Goal: Information Seeking & Learning: Get advice/opinions

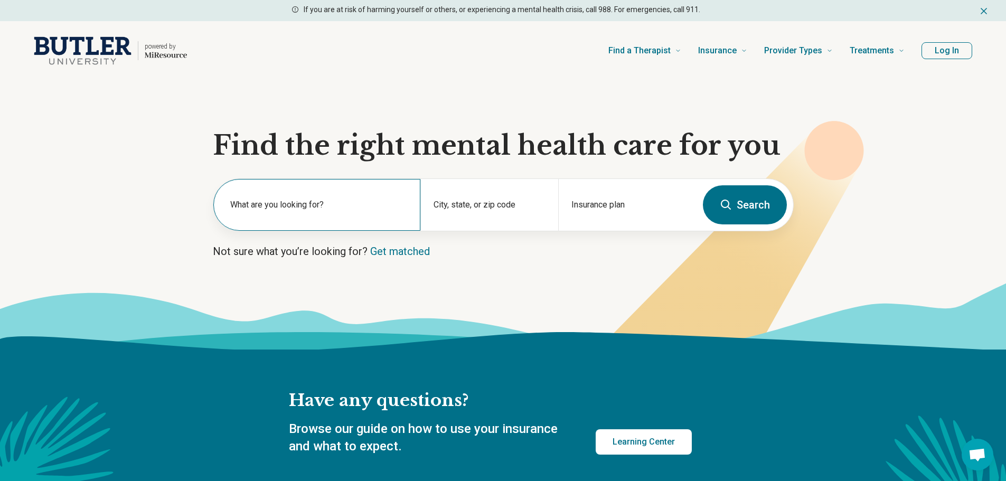
click at [275, 208] on label "What are you looking for?" at bounding box center [318, 205] width 177 height 13
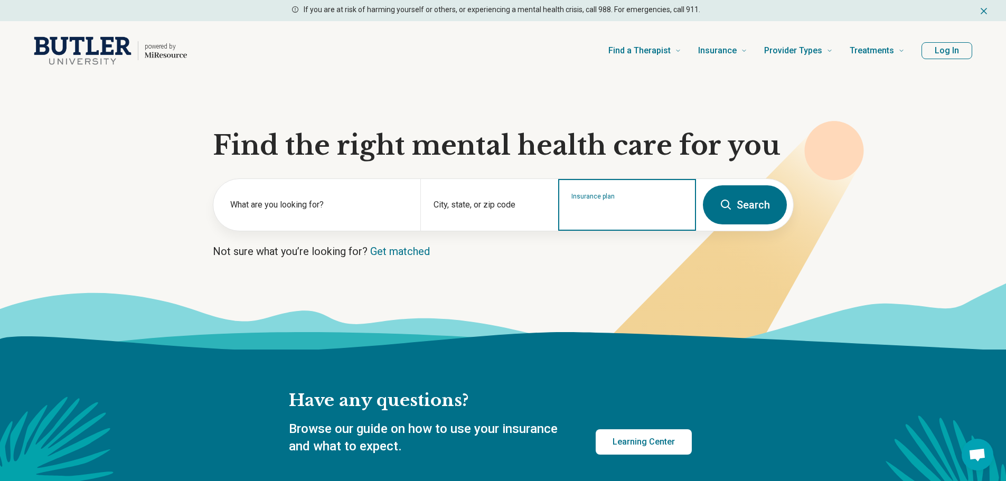
click at [604, 208] on input "Insurance plan" at bounding box center [627, 211] width 112 height 13
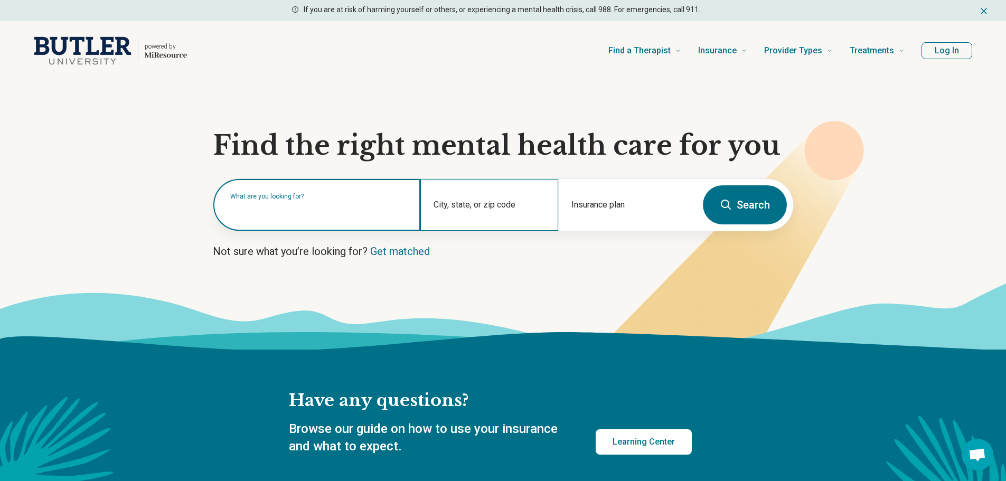
drag, startPoint x: 270, startPoint y: 219, endPoint x: 472, endPoint y: 199, distance: 202.7
click at [273, 219] on div "What are you looking for?" at bounding box center [316, 205] width 207 height 52
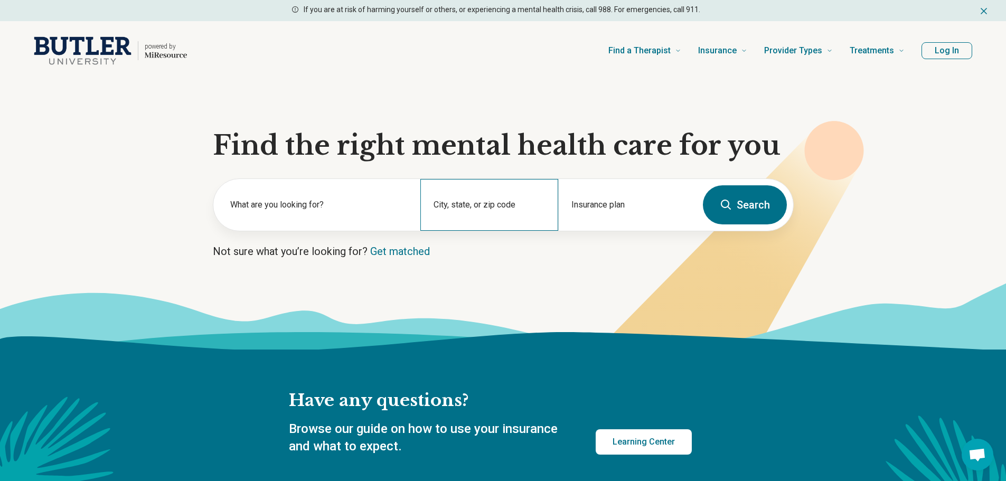
click at [472, 199] on div "City, state, or zip code" at bounding box center [489, 205] width 138 height 52
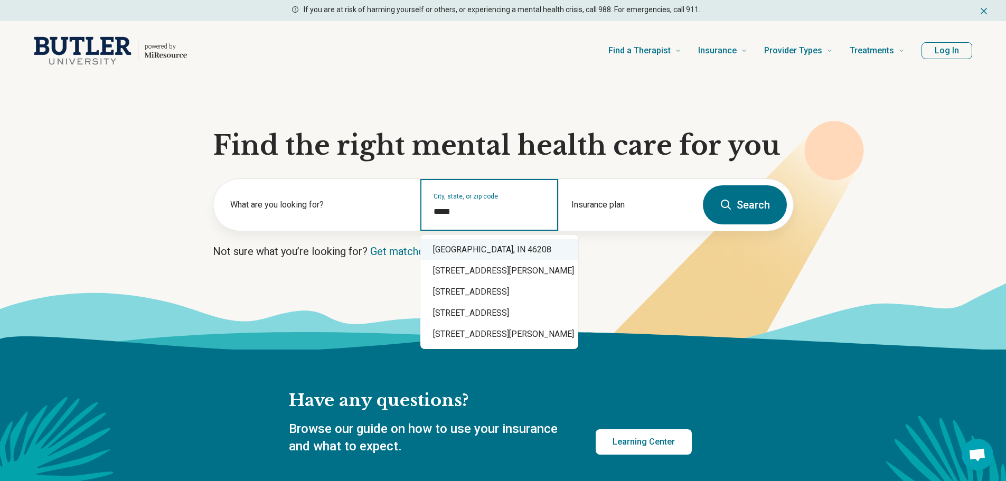
click at [478, 245] on div "[GEOGRAPHIC_DATA], IN 46208" at bounding box center [499, 249] width 158 height 21
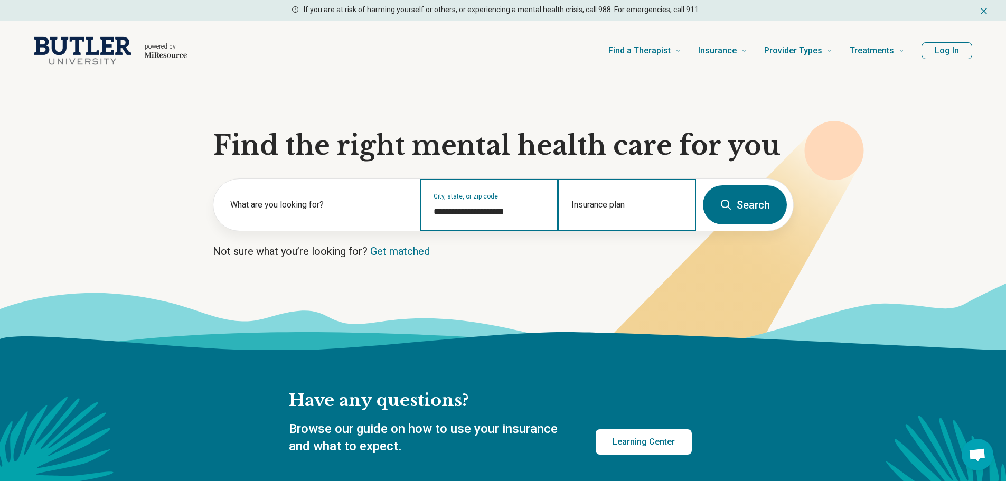
type input "**********"
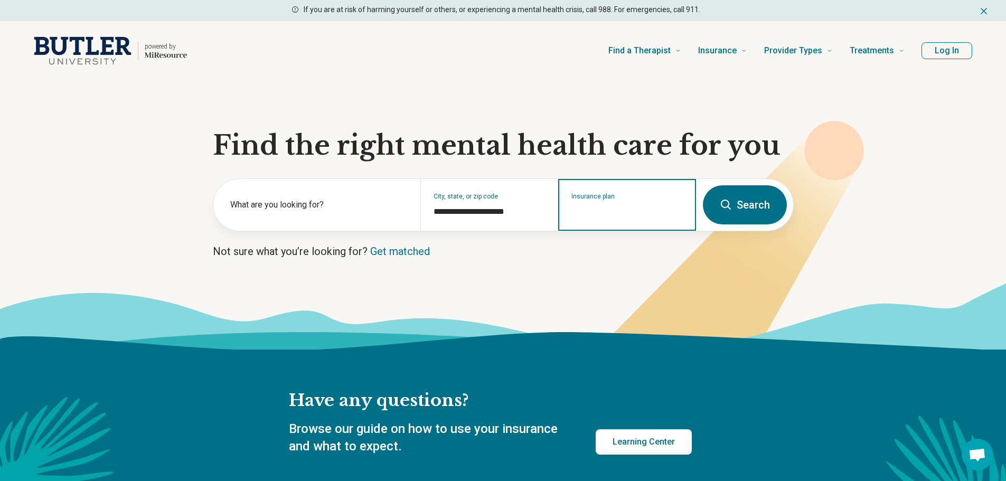
click at [588, 211] on input "Insurance plan" at bounding box center [627, 211] width 112 height 13
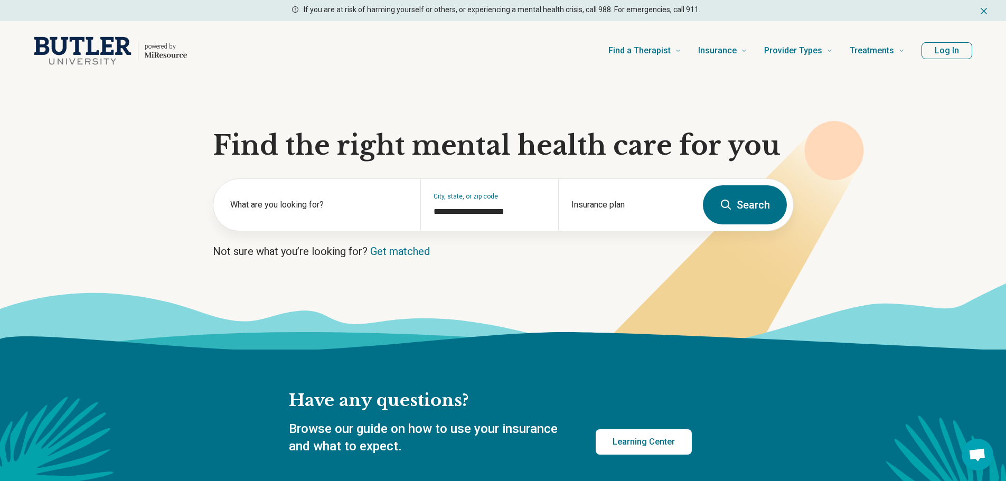
click at [756, 202] on button "Search" at bounding box center [745, 204] width 84 height 39
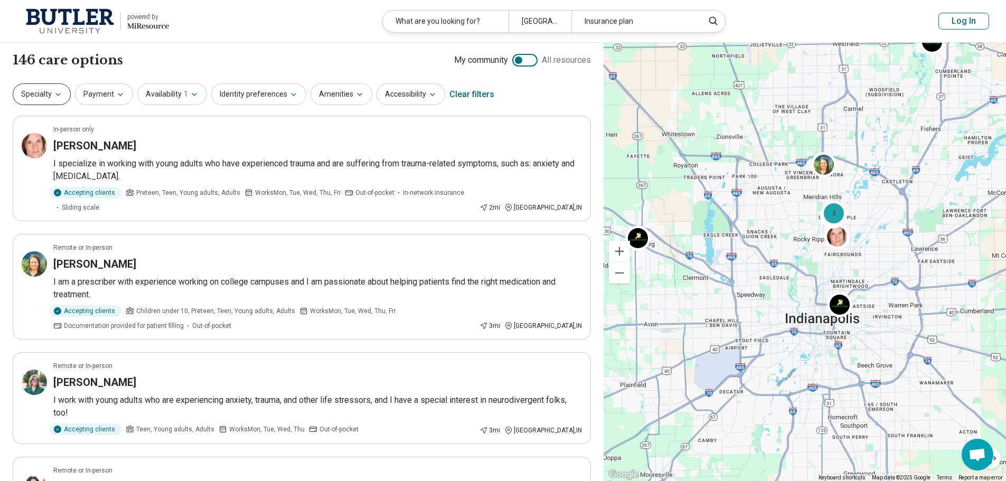
click at [58, 91] on icon "button" at bounding box center [58, 94] width 8 height 8
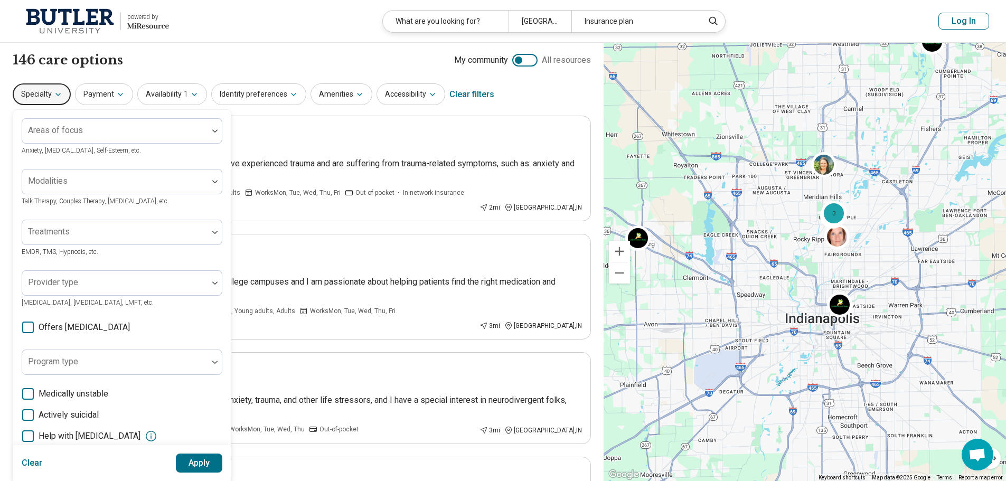
click at [133, 64] on div "146 care options 146 provider s My community All resources" at bounding box center [302, 60] width 578 height 18
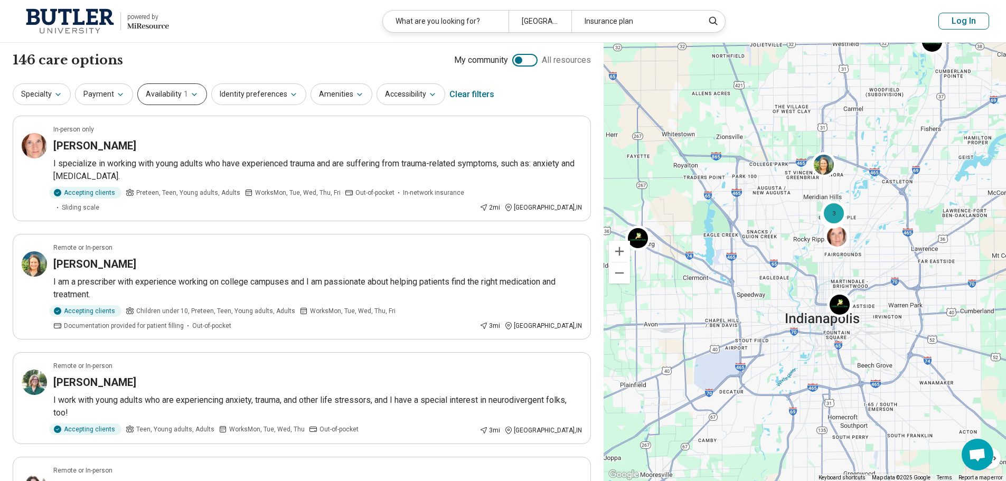
click at [196, 89] on button "Availability 1" at bounding box center [172, 94] width 70 height 22
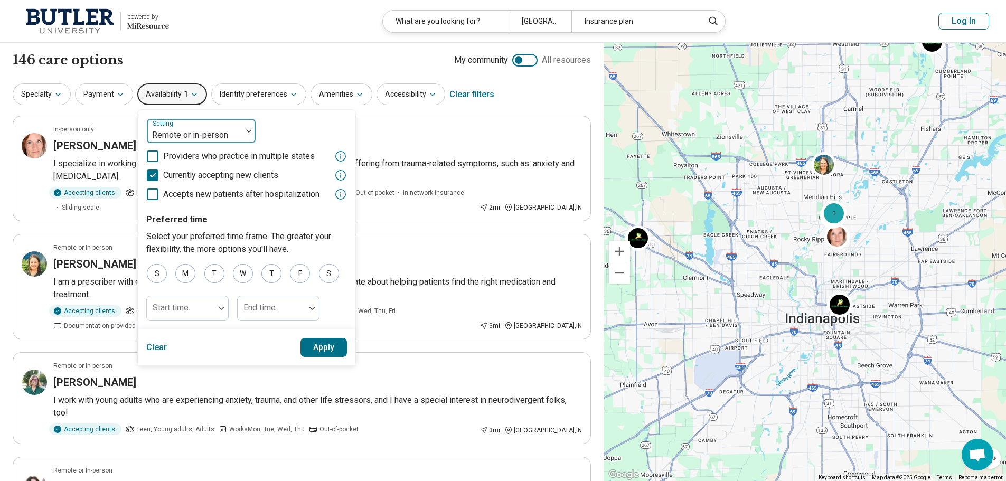
click at [247, 134] on div at bounding box center [249, 131] width 14 height 24
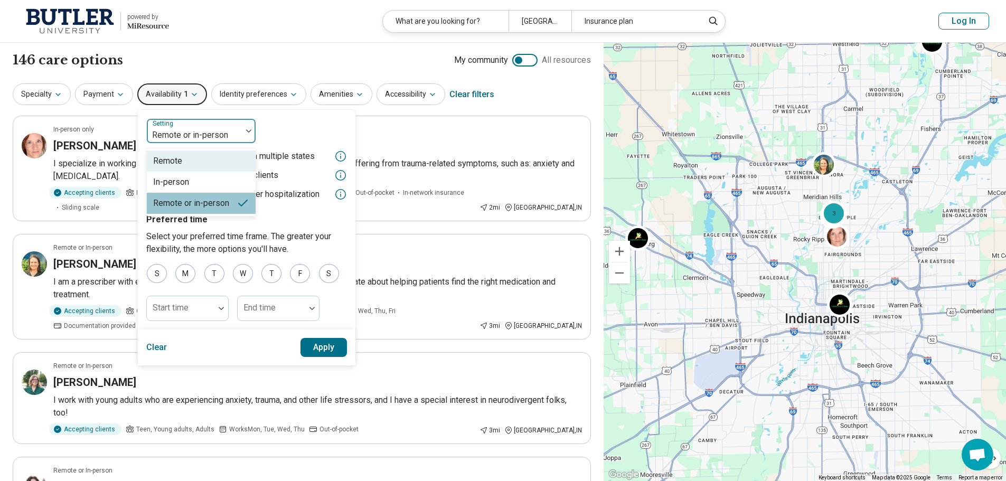
click at [231, 165] on div "Remote" at bounding box center [201, 161] width 109 height 21
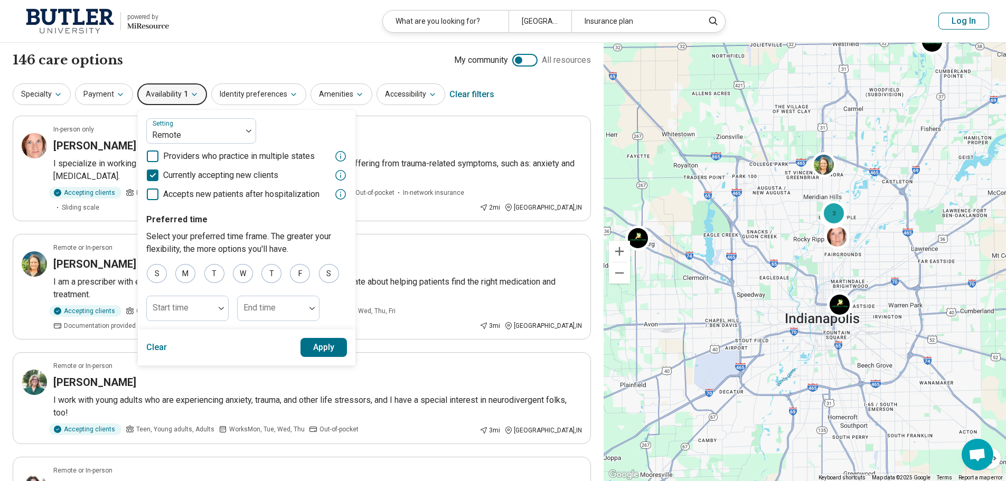
click at [314, 350] on button "Apply" at bounding box center [324, 347] width 47 height 19
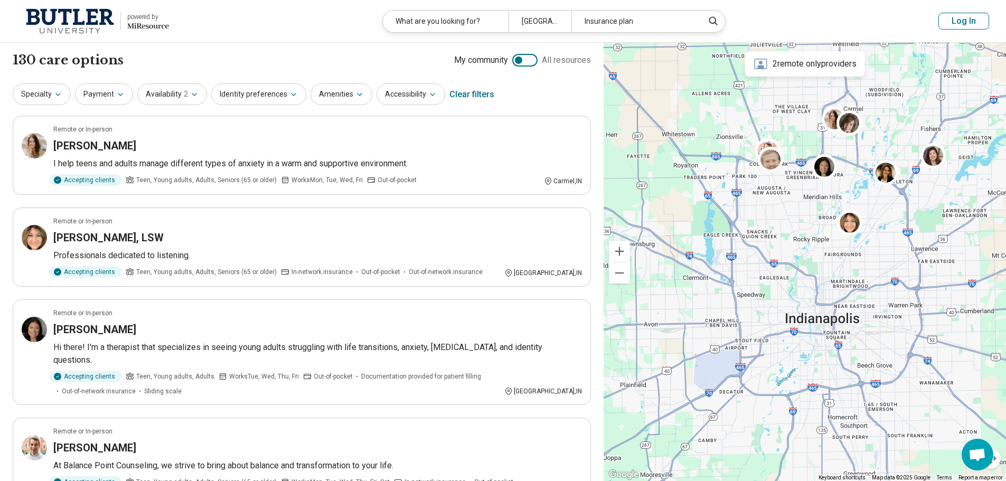
click at [518, 61] on div at bounding box center [518, 60] width 7 height 7
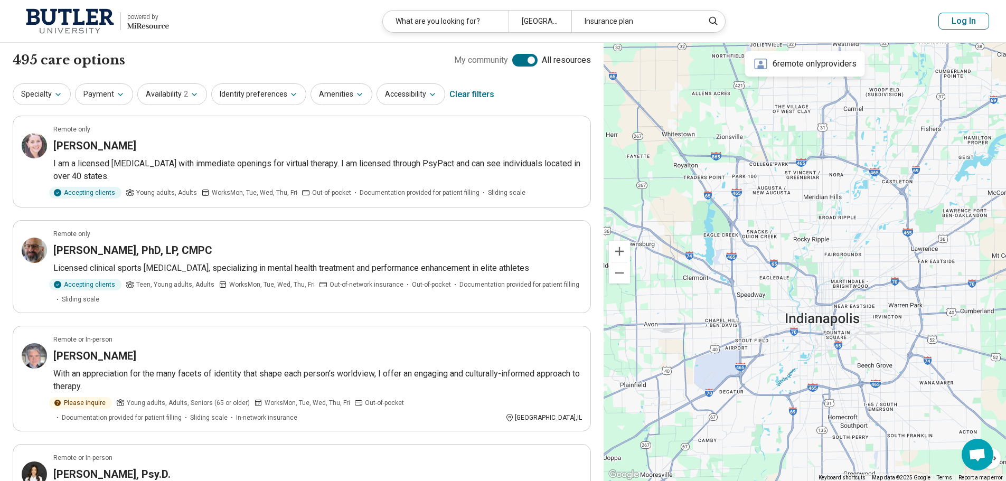
click at [531, 60] on div at bounding box center [531, 60] width 7 height 7
